Goal: Information Seeking & Learning: Learn about a topic

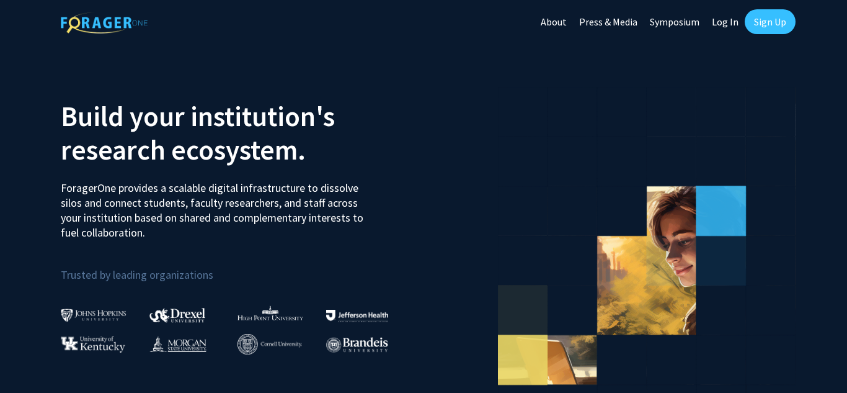
click at [728, 22] on link "Log In" at bounding box center [725, 21] width 39 height 43
select select
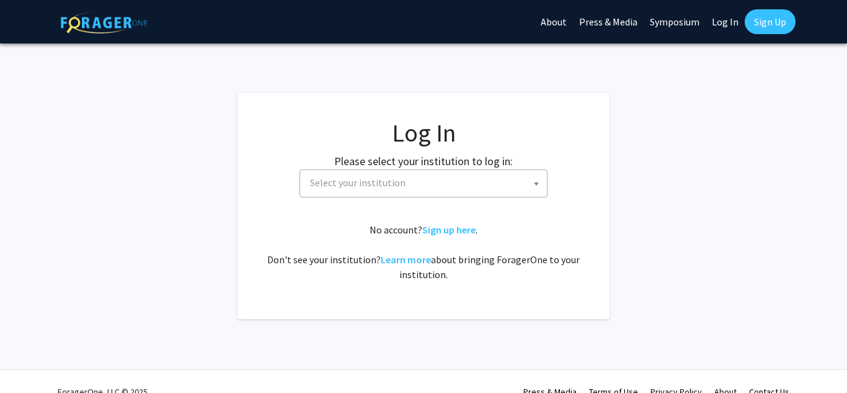
click at [436, 179] on span "Select your institution" at bounding box center [426, 182] width 242 height 25
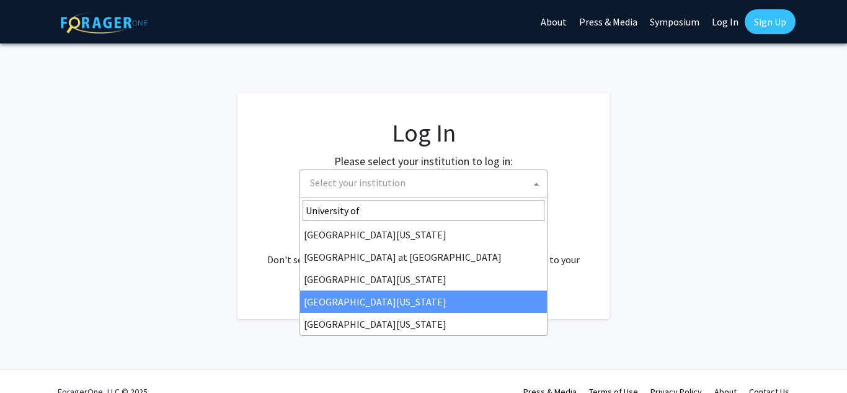
type input "University of"
select select "31"
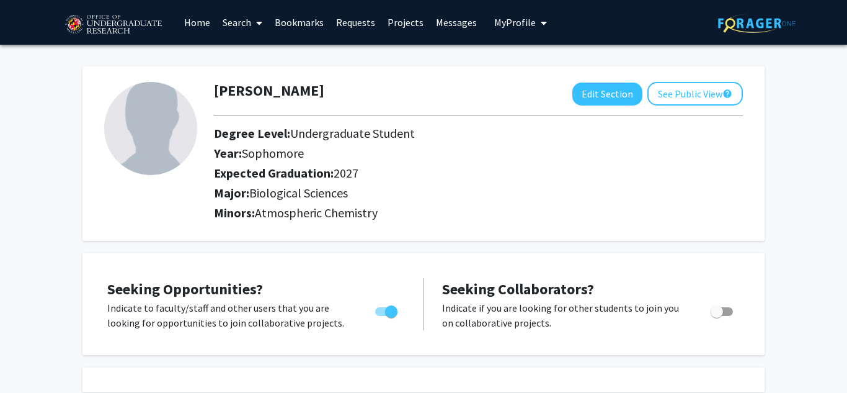
click at [247, 27] on link "Search" at bounding box center [242, 22] width 52 height 43
click at [260, 58] on span "Faculty/Staff" at bounding box center [261, 57] width 91 height 25
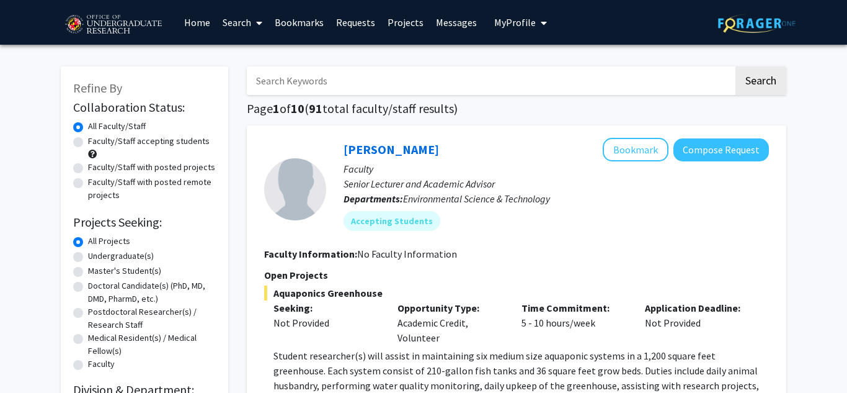
click at [88, 256] on label "Undergraduate(s)" at bounding box center [121, 255] width 66 height 13
click at [88, 256] on input "Undergraduate(s)" at bounding box center [92, 253] width 8 height 8
radio input "true"
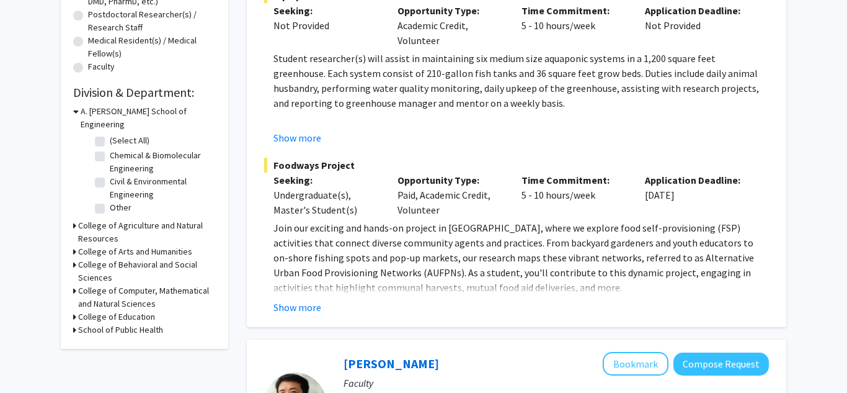
scroll to position [295, 0]
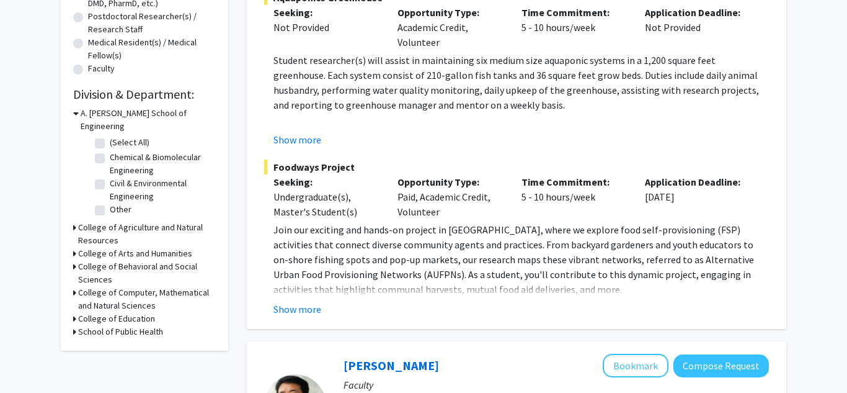
click at [79, 115] on div "A. [PERSON_NAME] School of Engineering" at bounding box center [144, 120] width 143 height 26
click at [73, 115] on icon at bounding box center [76, 113] width 6 height 13
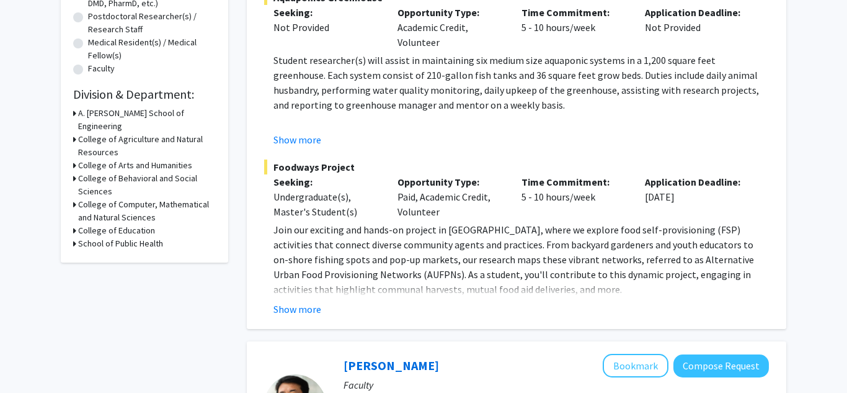
click at [75, 133] on icon at bounding box center [74, 139] width 3 height 13
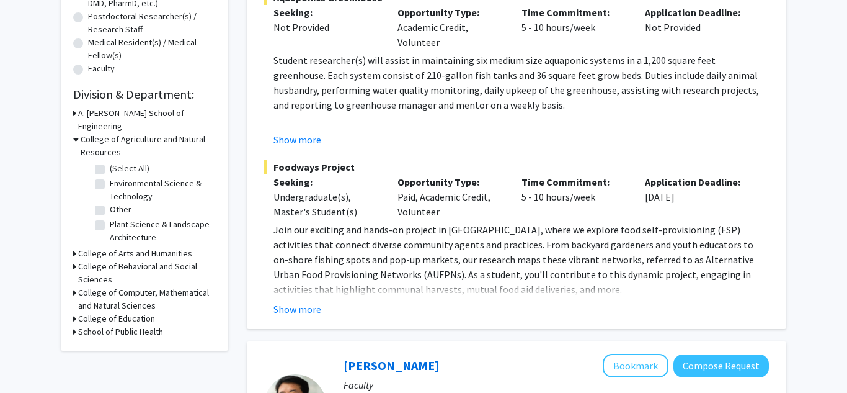
click at [110, 162] on label "(Select All)" at bounding box center [130, 168] width 40 height 13
click at [110, 162] on input "(Select All)" at bounding box center [114, 166] width 8 height 8
checkbox input "true"
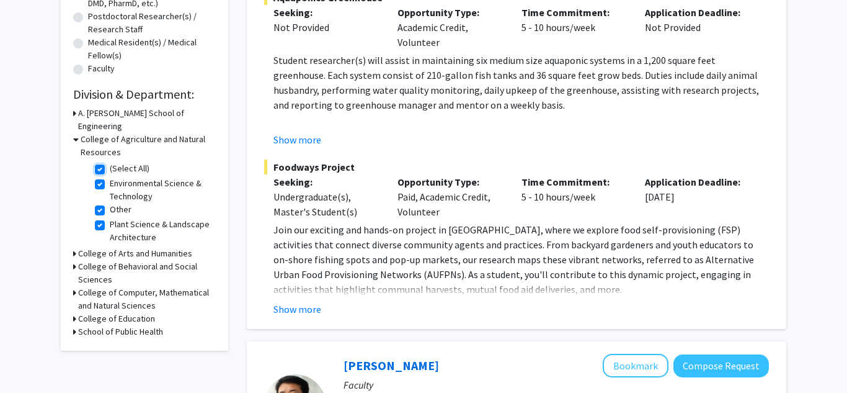
checkbox input "true"
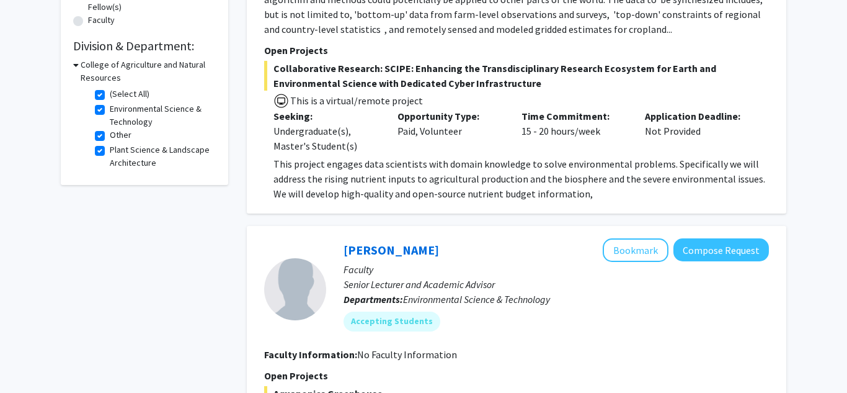
scroll to position [342, 0]
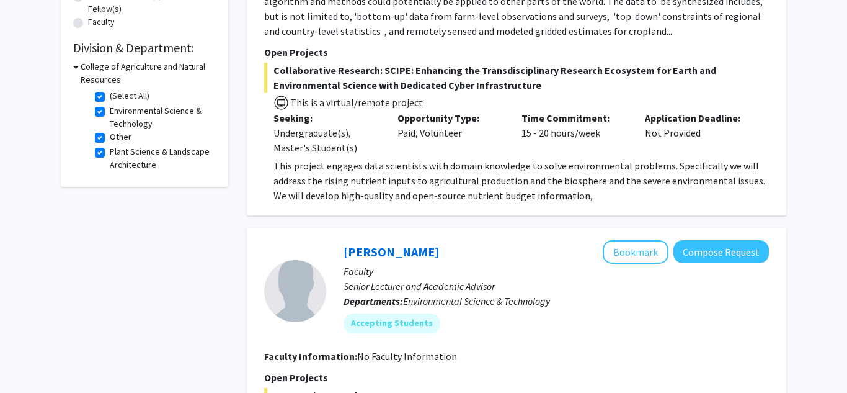
click at [77, 68] on icon at bounding box center [76, 66] width 6 height 13
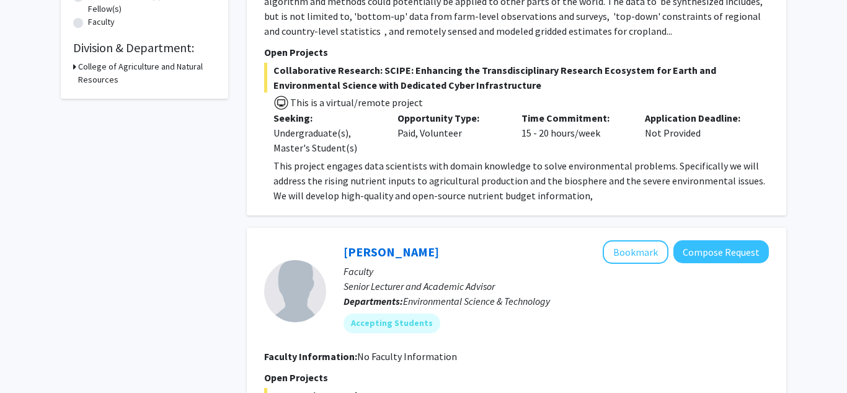
click at [74, 69] on icon at bounding box center [74, 66] width 3 height 13
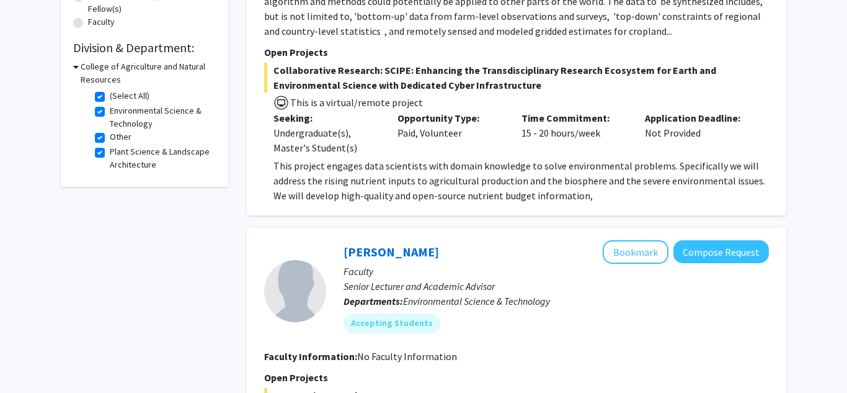
click at [110, 97] on label "(Select All)" at bounding box center [130, 95] width 40 height 13
click at [110, 97] on input "(Select All)" at bounding box center [114, 93] width 8 height 8
checkbox input "false"
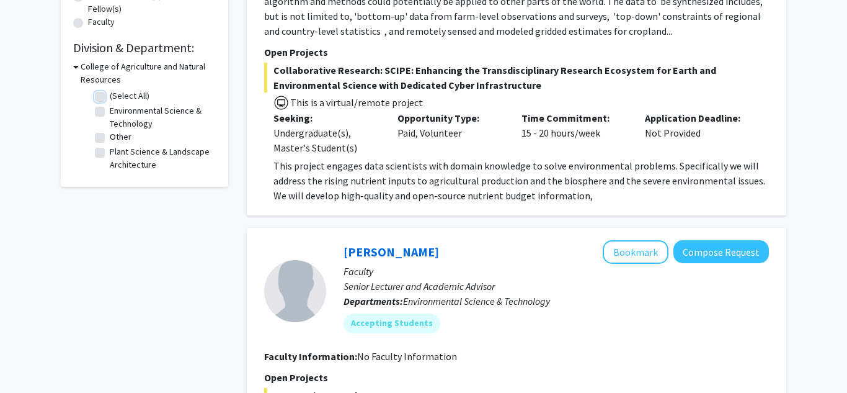
checkbox input "false"
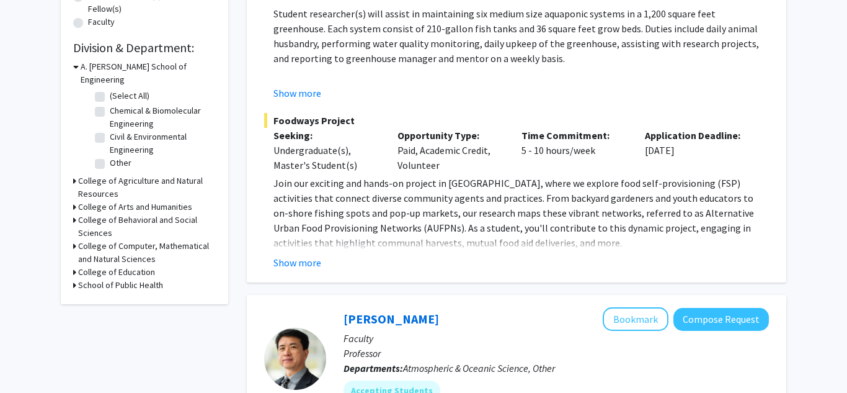
scroll to position [346, 0]
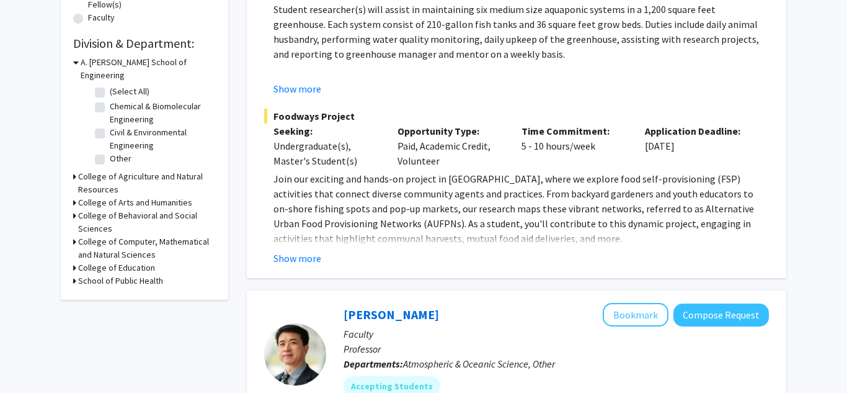
click at [77, 235] on div "College of Computer, Mathematical and Natural Sciences" at bounding box center [144, 248] width 143 height 26
click at [75, 235] on icon at bounding box center [74, 241] width 3 height 13
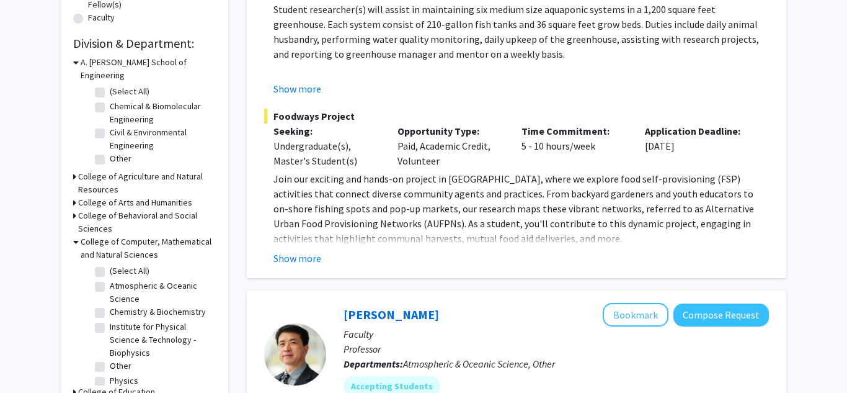
click at [110, 264] on label "(Select All)" at bounding box center [130, 270] width 40 height 13
click at [110, 264] on input "(Select All)" at bounding box center [114, 268] width 8 height 8
checkbox input "true"
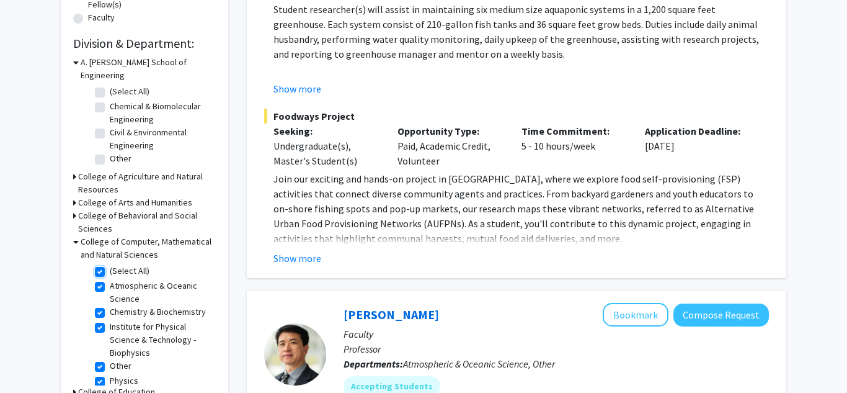
checkbox input "true"
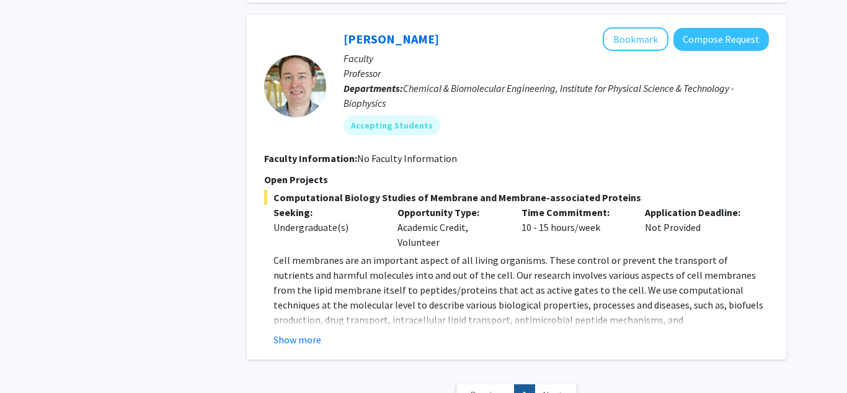
scroll to position [1993, 0]
